Goal: Navigation & Orientation: Find specific page/section

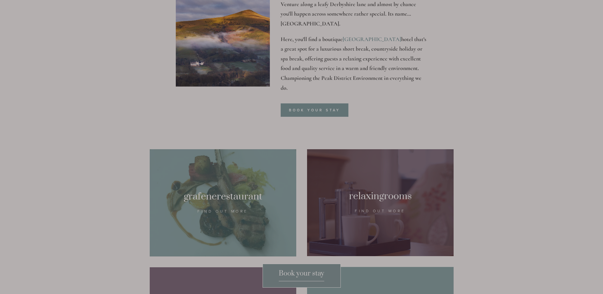
scroll to position [318, 0]
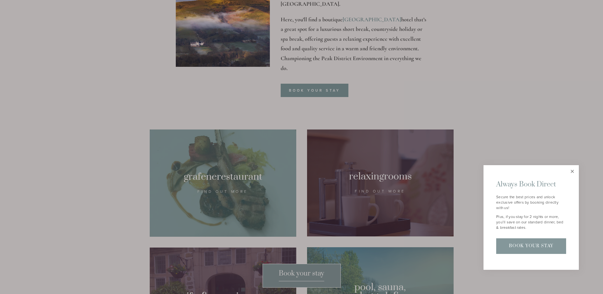
click at [573, 171] on link "Close" at bounding box center [572, 171] width 11 height 11
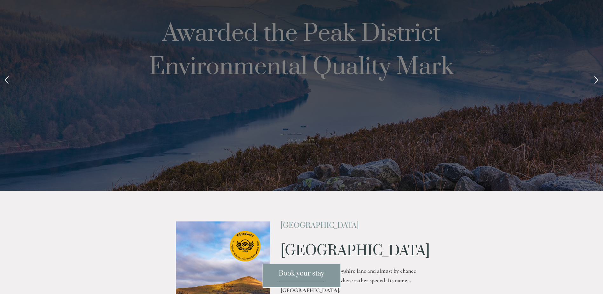
scroll to position [0, 0]
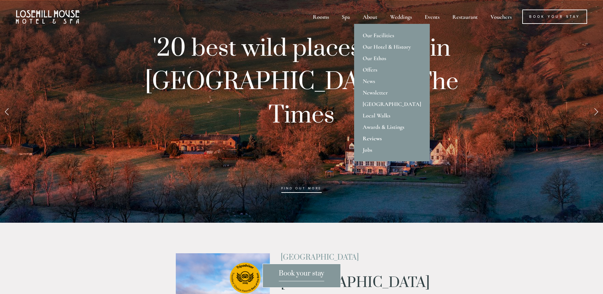
click at [377, 137] on link "Reviews" at bounding box center [392, 138] width 76 height 11
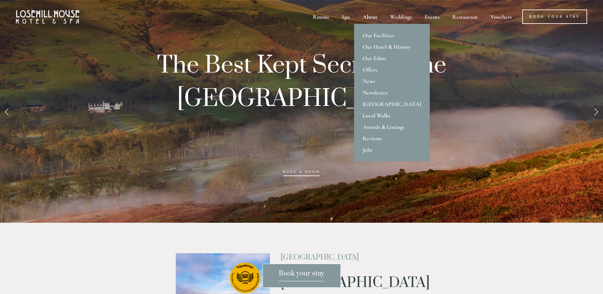
click at [369, 17] on div "About" at bounding box center [370, 17] width 26 height 14
